Goal: Task Accomplishment & Management: Use online tool/utility

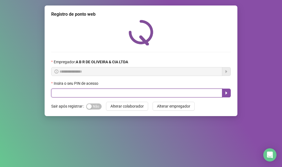
click at [62, 93] on input "text" at bounding box center [136, 93] width 171 height 9
type input "*****"
click at [226, 94] on icon "caret-right" at bounding box center [227, 93] width 2 height 3
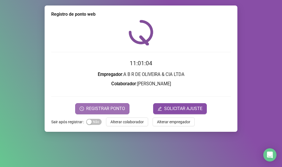
click at [107, 106] on span "REGISTRAR PONTO" at bounding box center [105, 109] width 39 height 7
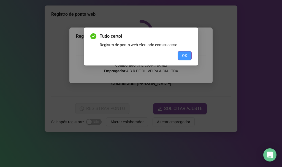
click at [184, 55] on span "OK" at bounding box center [184, 56] width 5 height 6
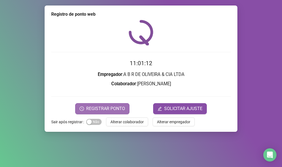
click at [106, 107] on span "REGISTRAR PONTO" at bounding box center [105, 109] width 39 height 7
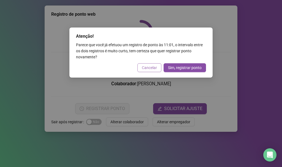
click at [152, 67] on span "Cancelar" at bounding box center [149, 68] width 15 height 6
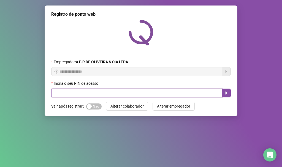
click at [52, 91] on input "text" at bounding box center [136, 93] width 171 height 9
type input "*****"
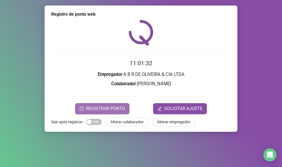
click at [109, 109] on span "REGISTRAR PONTO" at bounding box center [105, 109] width 39 height 7
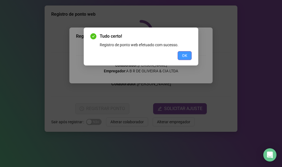
click at [190, 58] on button "OK" at bounding box center [185, 55] width 14 height 9
